Goal: Information Seeking & Learning: Learn about a topic

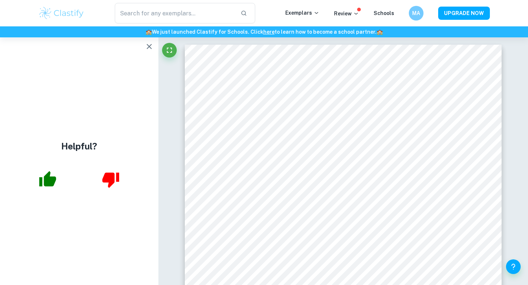
scroll to position [1145, 0]
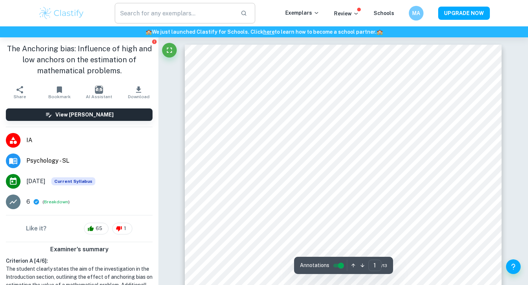
click at [175, 14] on input "text" at bounding box center [175, 13] width 120 height 21
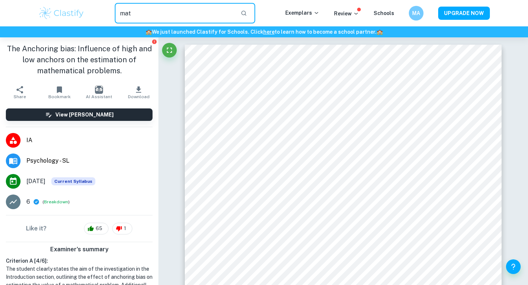
type input "math"
type input "anchoring bias math"
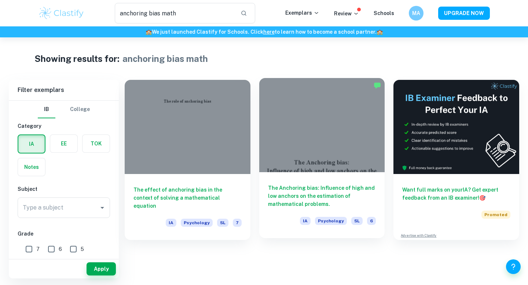
click at [305, 132] on div at bounding box center [322, 125] width 126 height 94
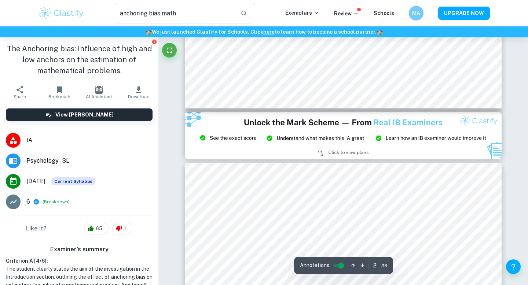
type input "3"
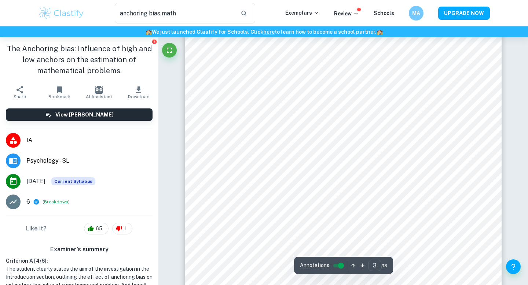
scroll to position [1027, 0]
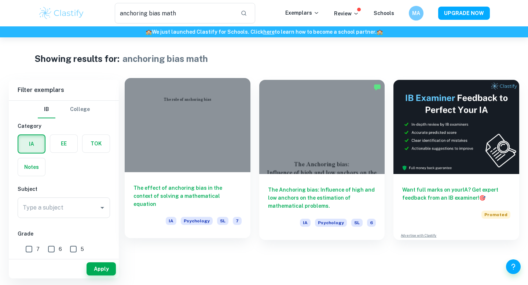
click at [187, 130] on div at bounding box center [188, 125] width 126 height 94
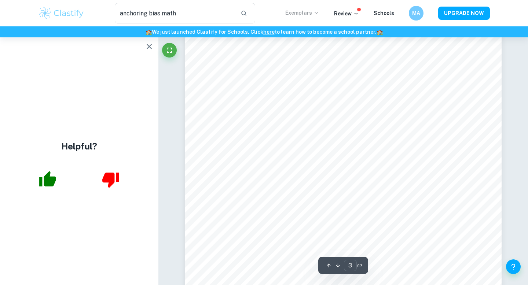
scroll to position [1020, 0]
click at [148, 50] on icon "button" at bounding box center [149, 46] width 9 height 9
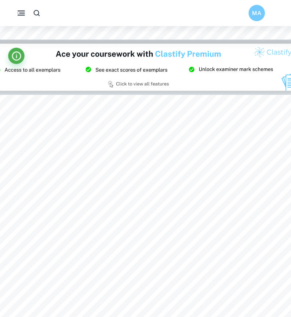
scroll to position [842, 17]
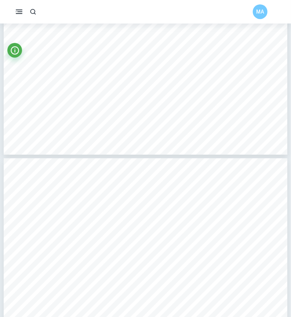
type input "3"
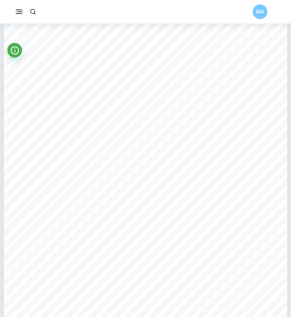
scroll to position [947, 0]
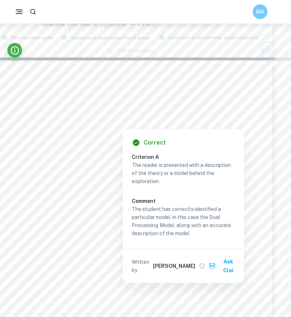
scroll to position [867, 15]
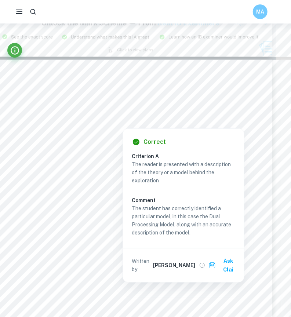
click at [208, 117] on div at bounding box center [131, 115] width 238 height 8
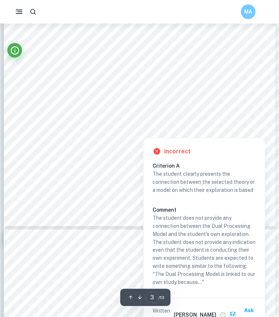
scroll to position [1008, 0]
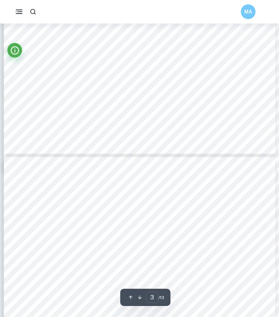
type input "4"
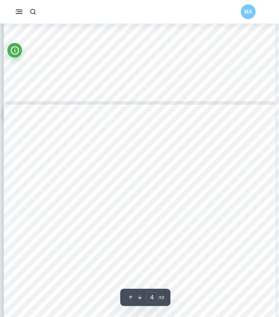
scroll to position [1132, 0]
